Goal: Check status: Check status

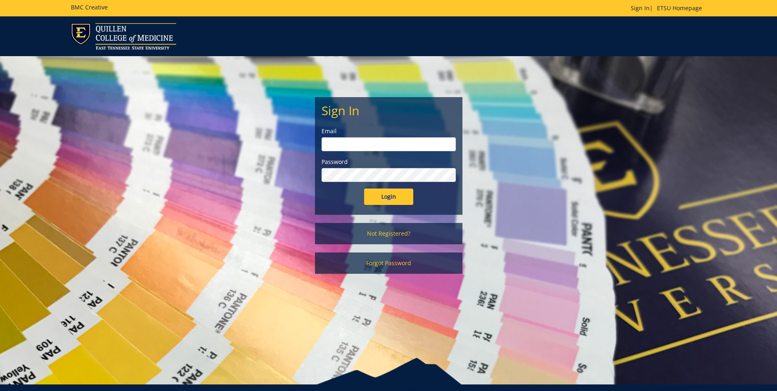
type input "[EMAIL_ADDRESS][DOMAIN_NAME]"
click at [385, 197] on input "Login" at bounding box center [388, 196] width 49 height 16
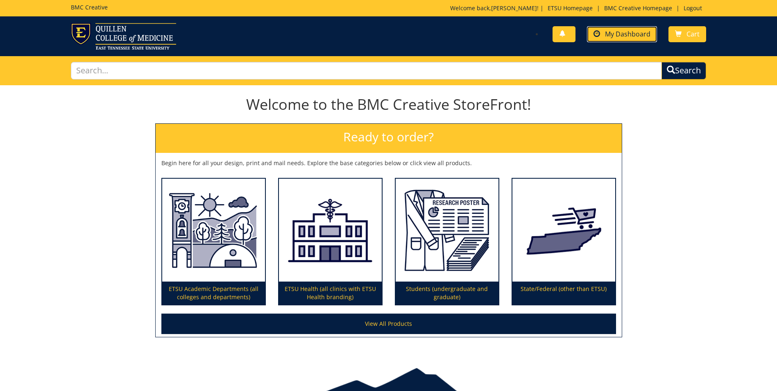
click at [620, 32] on span "My Dashboard" at bounding box center [627, 33] width 45 height 9
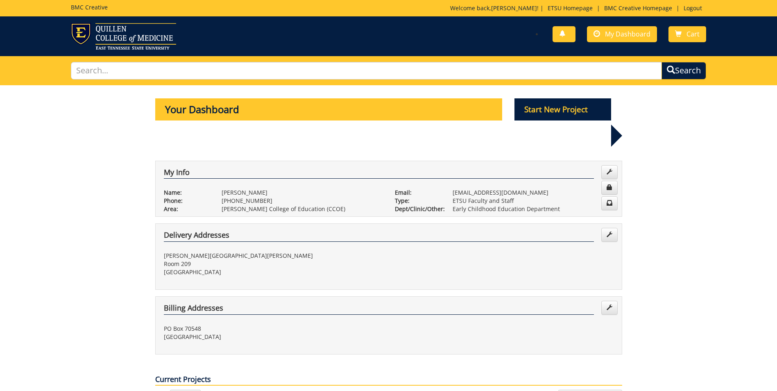
scroll to position [246, 0]
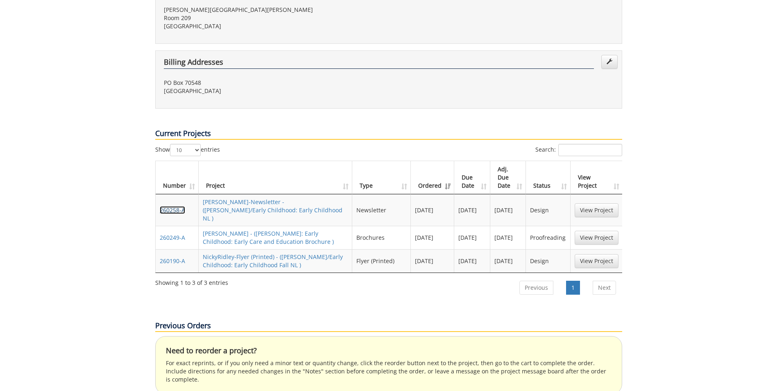
click at [177, 206] on link "260258-A" at bounding box center [172, 210] width 25 height 8
click at [236, 253] on link "NickyRidley-Flyer (Printed) - (COE/Early Childhood: Early Childhood Fall NL )" at bounding box center [273, 261] width 140 height 16
click at [170, 206] on link "260258-A" at bounding box center [172, 210] width 25 height 8
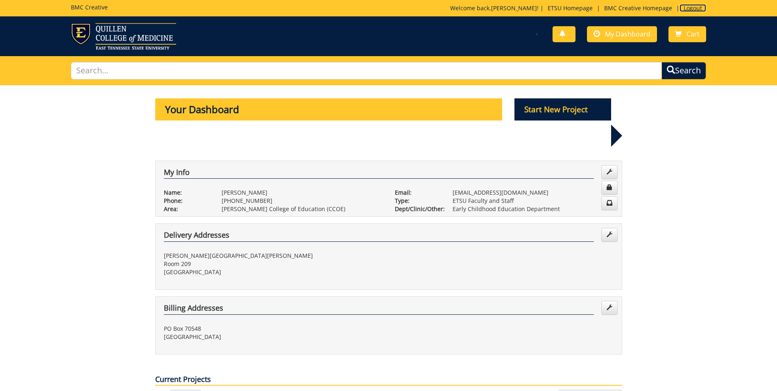
click at [695, 7] on link "Logout" at bounding box center [692, 8] width 27 height 8
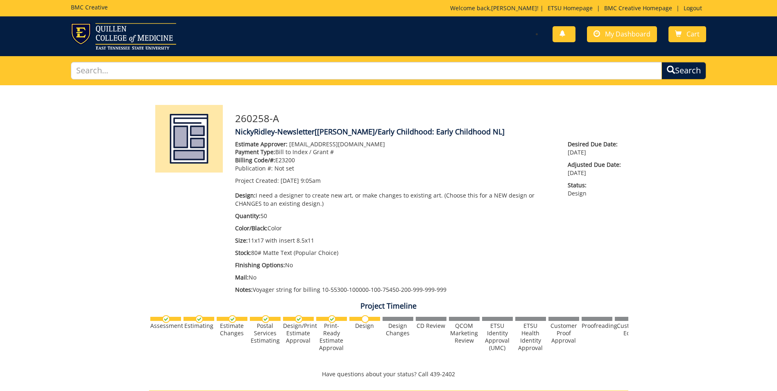
scroll to position [205, 0]
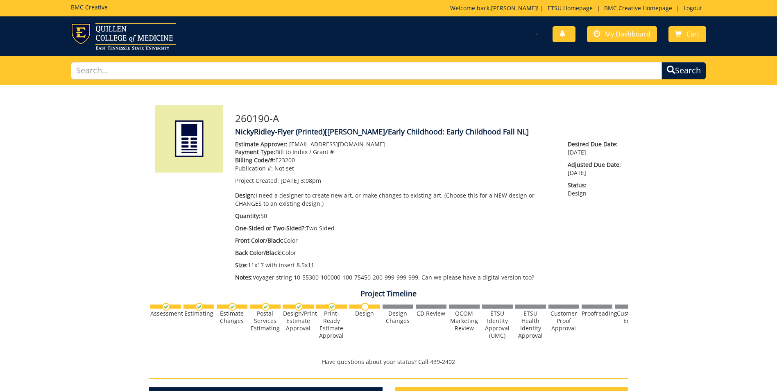
scroll to position [205, 0]
